Goal: Task Accomplishment & Management: Manage account settings

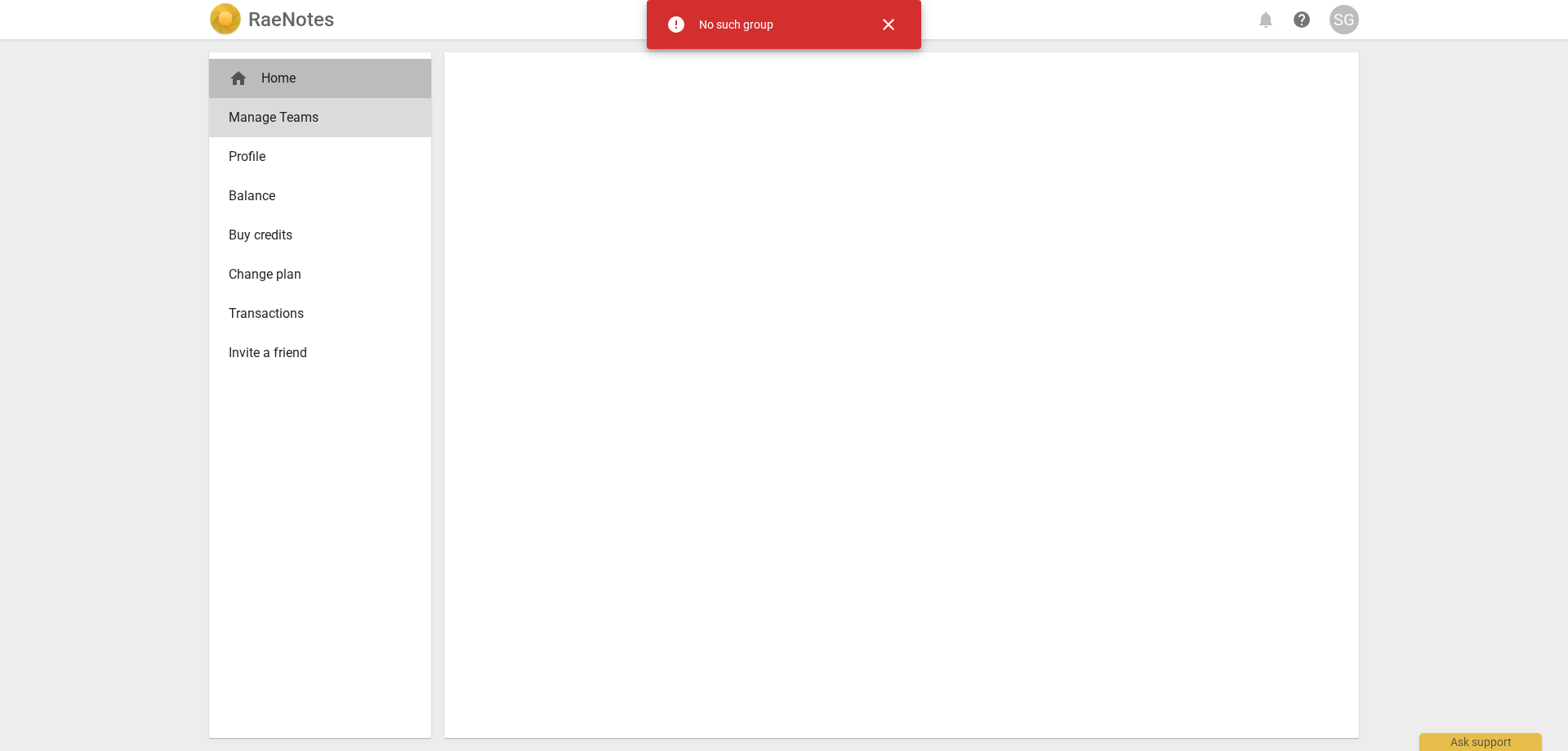
click at [301, 73] on div "home Home" at bounding box center [313, 79] width 170 height 20
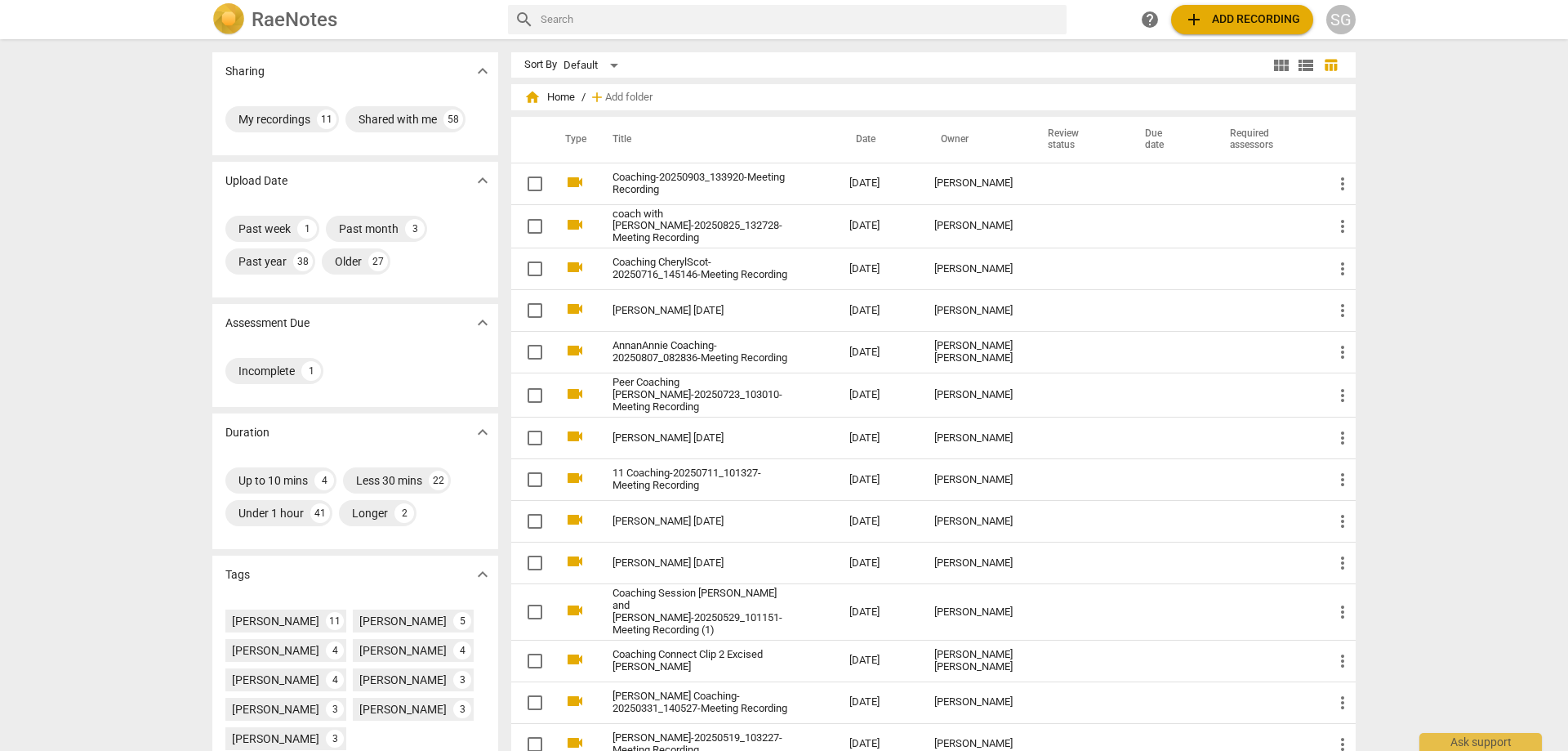
click at [1347, 19] on div "SG" at bounding box center [1340, 19] width 29 height 29
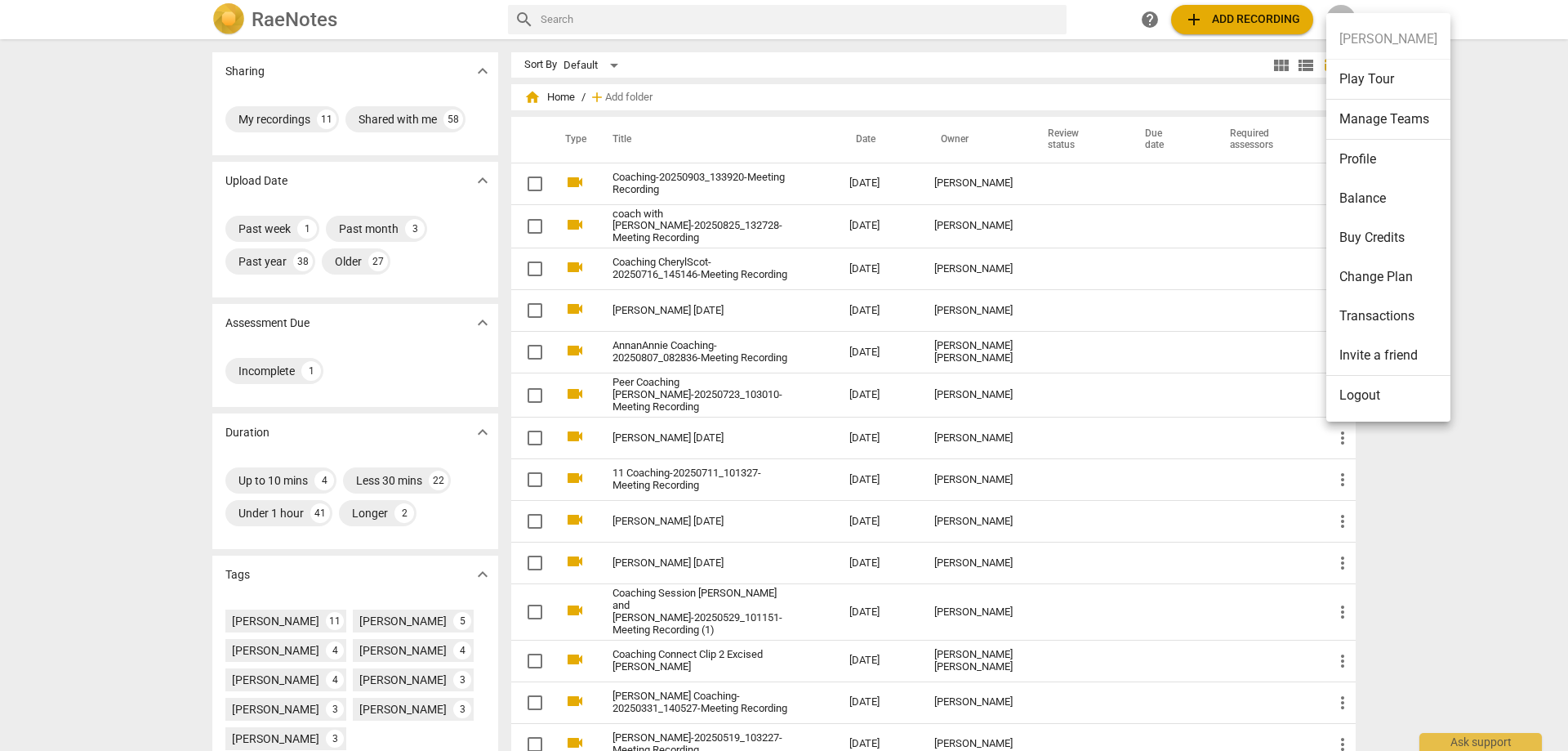
click at [1375, 117] on li "Manage Teams" at bounding box center [1388, 120] width 124 height 40
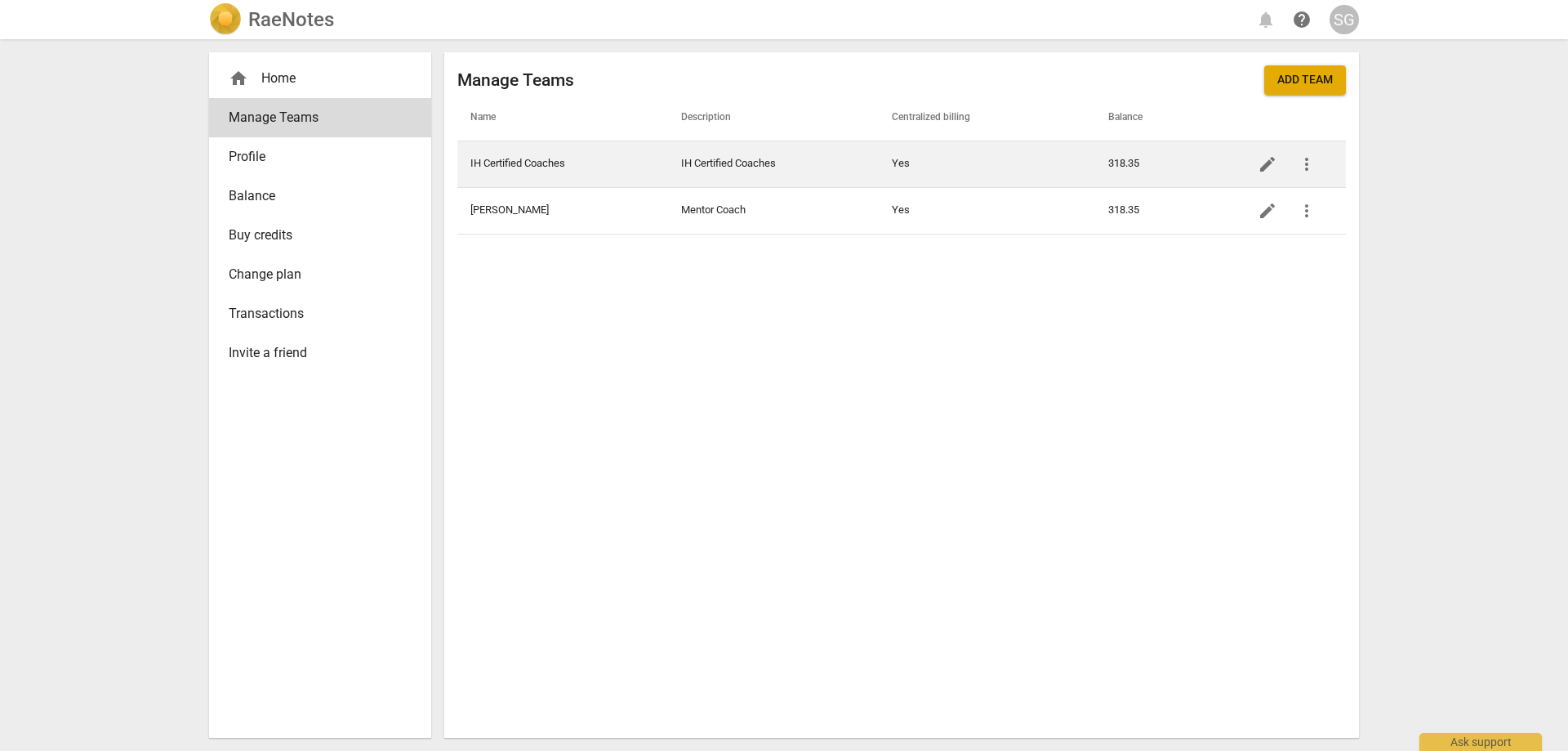
click at [767, 163] on td "IH Certified Coaches" at bounding box center [774, 163] width 211 height 46
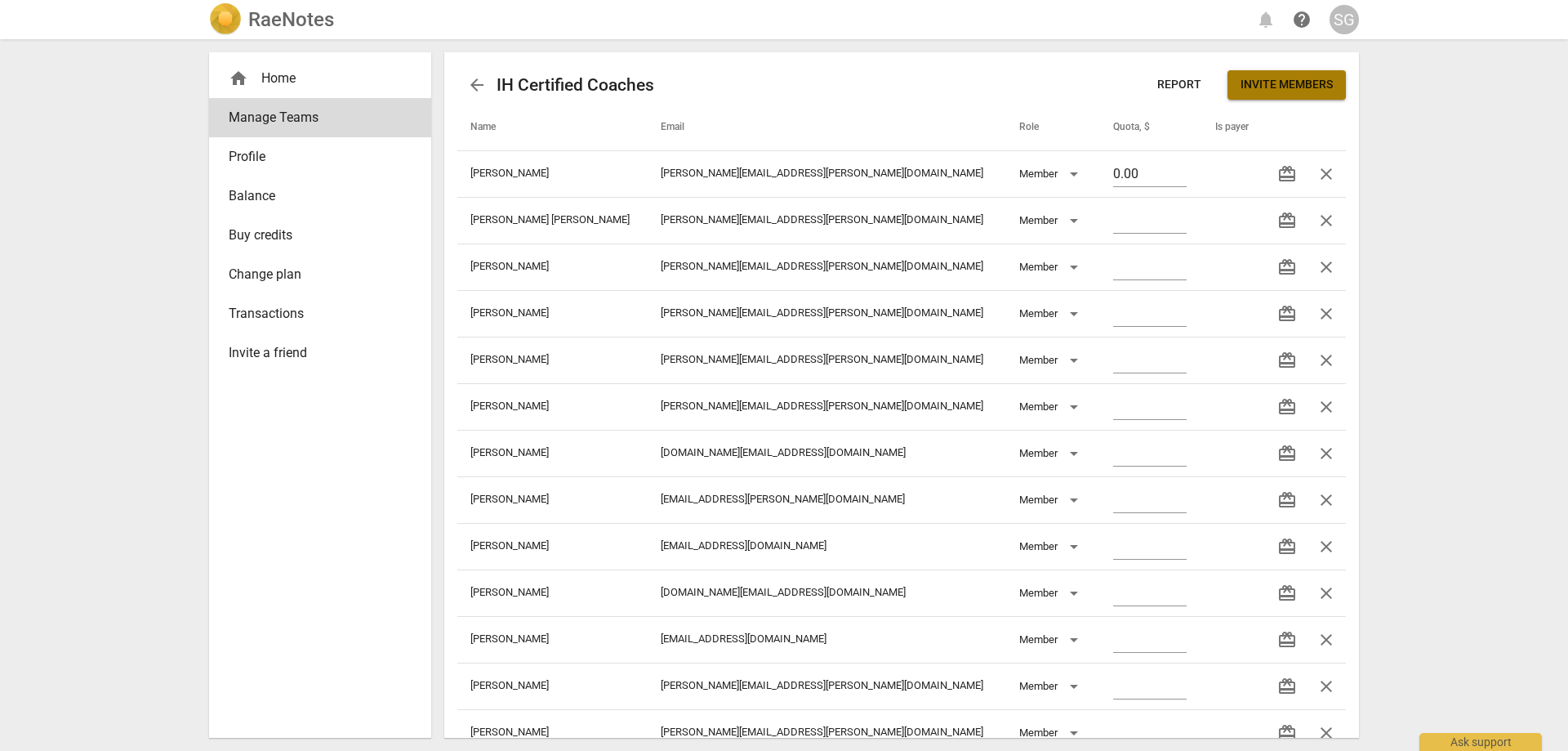
click at [1284, 82] on span "Invite members" at bounding box center [1286, 85] width 92 height 16
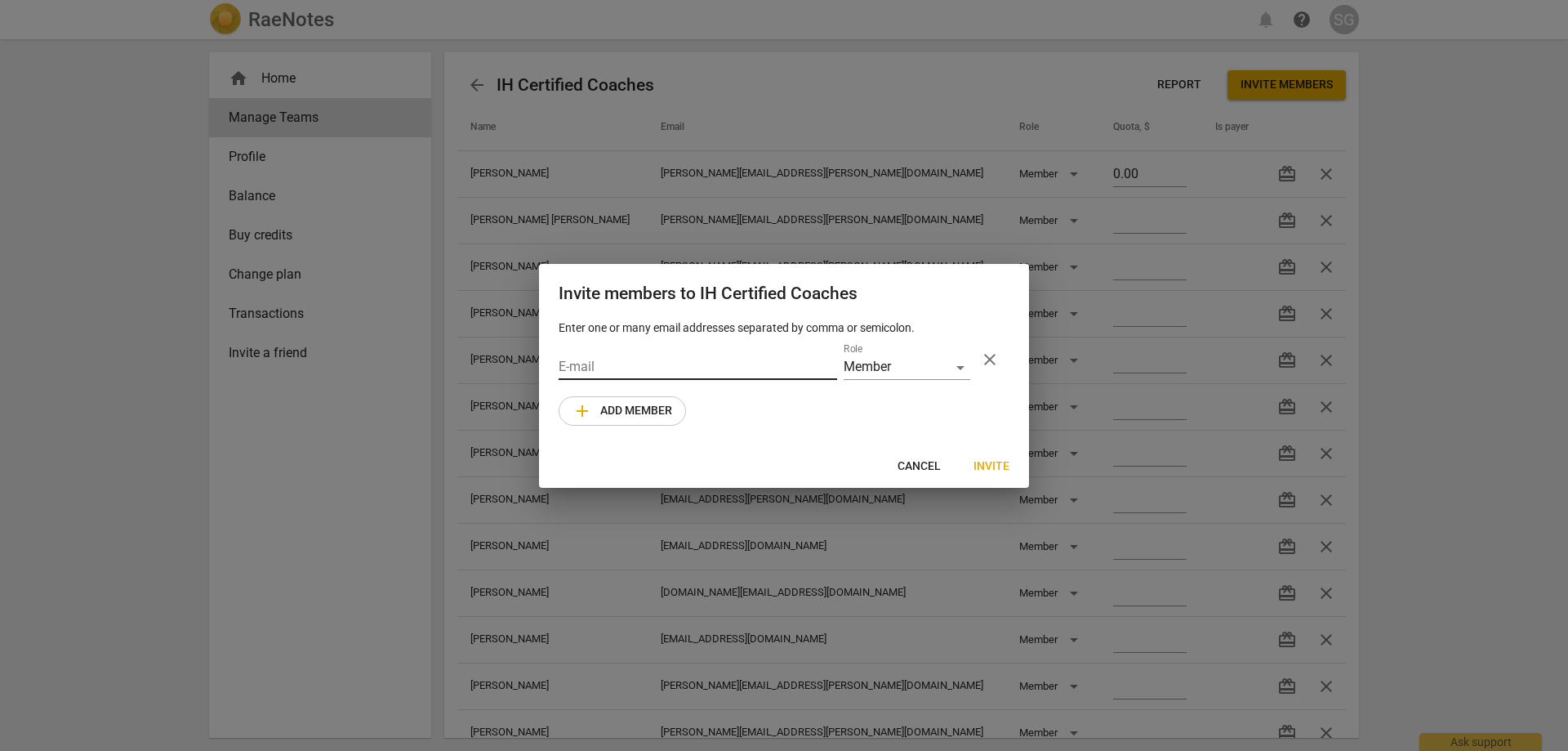
click at [628, 364] on input "email" at bounding box center [698, 368] width 278 height 24
click at [991, 463] on span "Invite" at bounding box center [991, 466] width 36 height 16
click at [643, 413] on span "add Add member" at bounding box center [622, 411] width 100 height 20
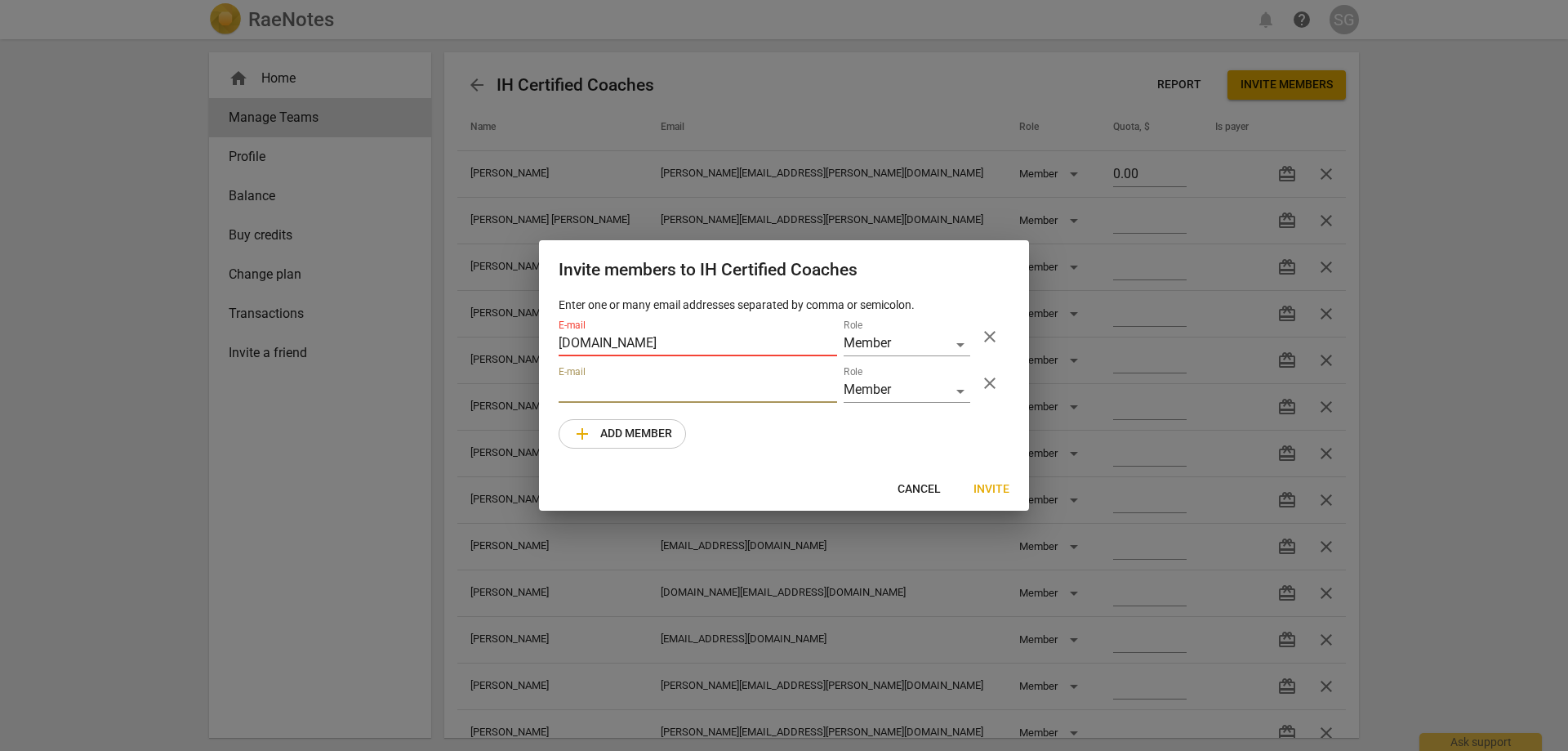
click at [1000, 491] on span "Invite" at bounding box center [991, 489] width 36 height 16
click at [614, 346] on input "[DOMAIN_NAME]" at bounding box center [698, 344] width 278 height 24
type input "[DOMAIN_NAME][EMAIL_ADDRESS][DOMAIN_NAME]"
click at [992, 379] on span "close" at bounding box center [990, 383] width 20 height 20
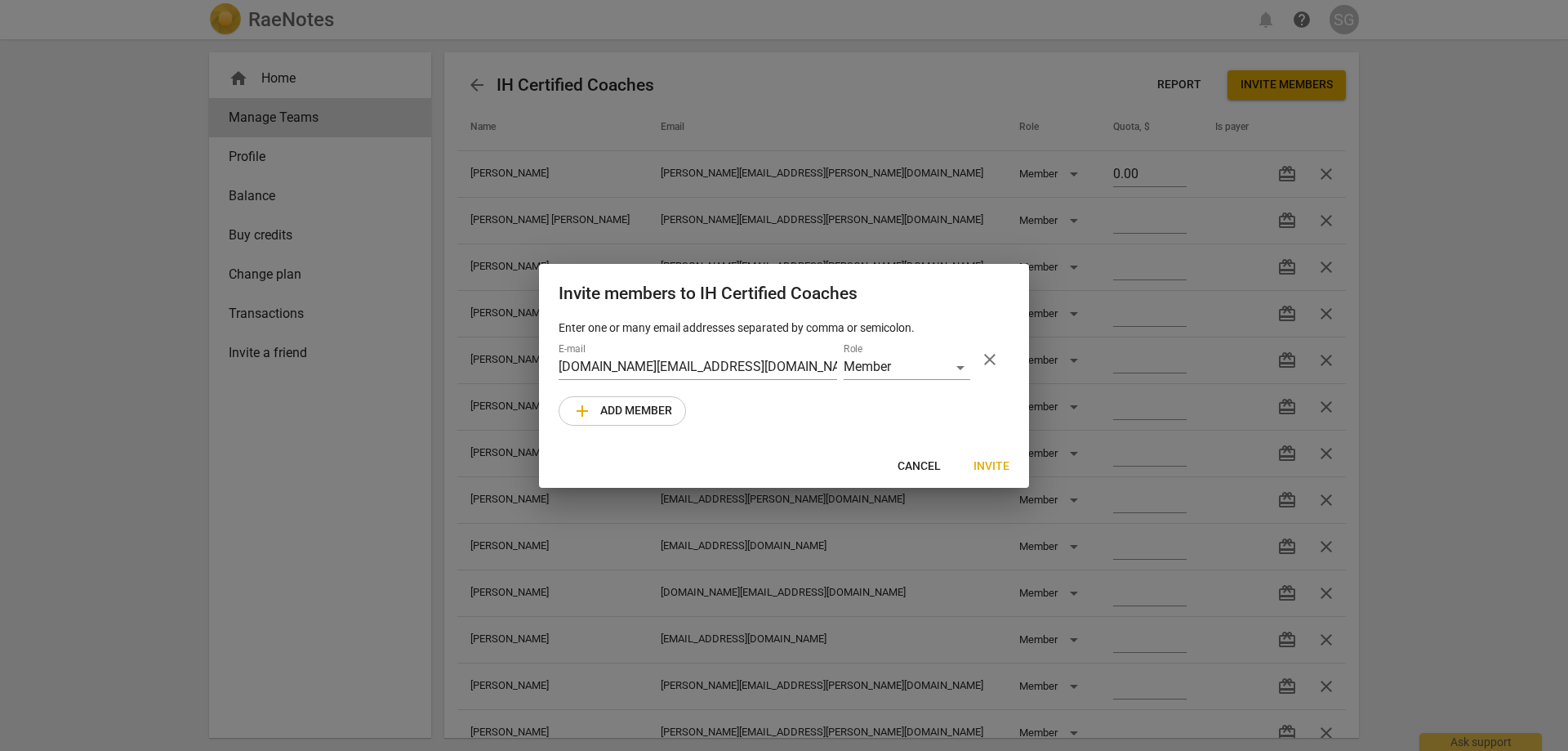
click at [991, 468] on span "Invite" at bounding box center [991, 466] width 36 height 16
